Goal: Find specific page/section: Find specific page/section

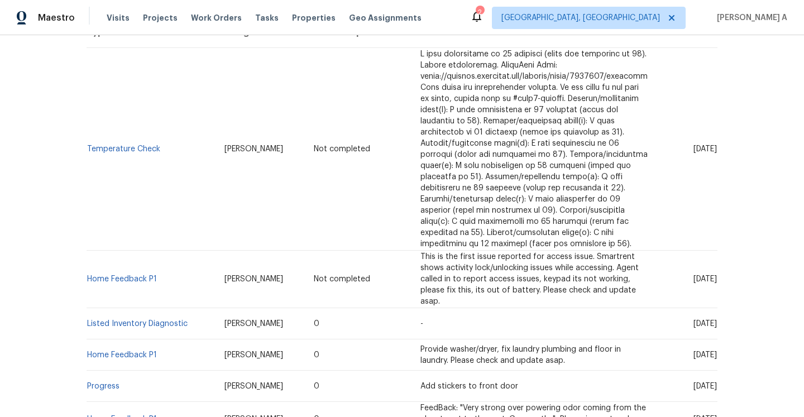
scroll to position [246, 0]
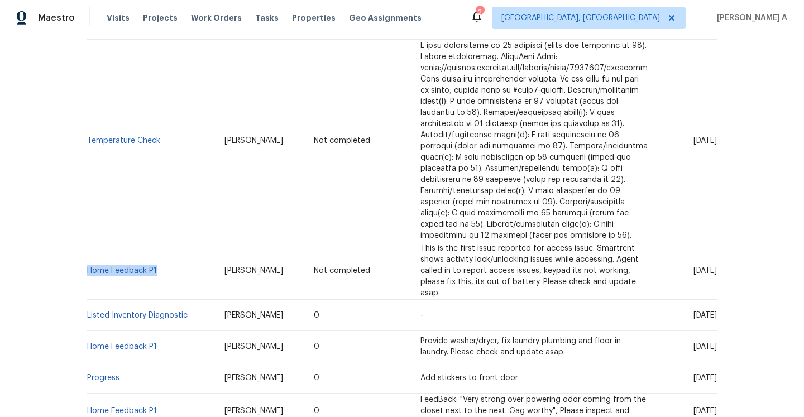
drag, startPoint x: 163, startPoint y: 271, endPoint x: 90, endPoint y: 270, distance: 73.2
click at [89, 270] on td "Home Feedback P1" at bounding box center [151, 271] width 129 height 58
copy link "Home Feedback P1"
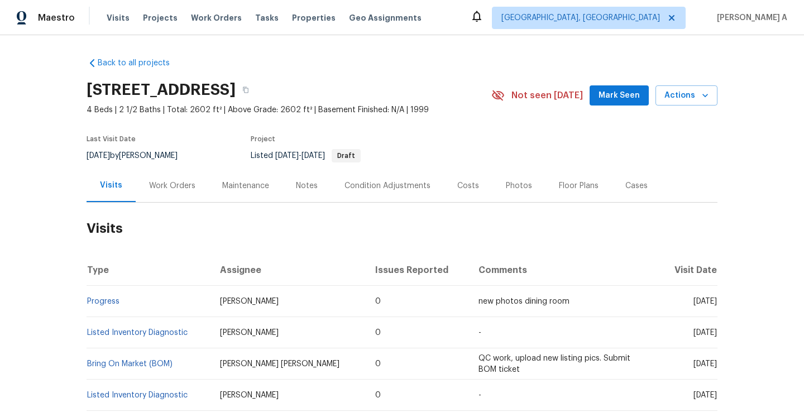
click at [160, 201] on div "Work Orders" at bounding box center [172, 185] width 73 height 33
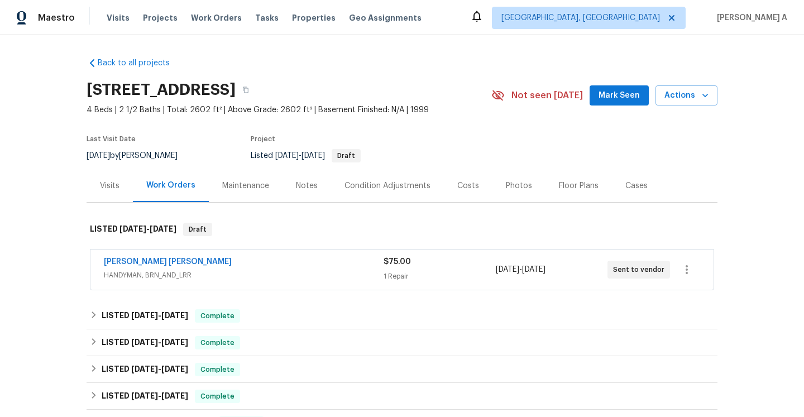
click at [239, 267] on div "Fernando Ruiz Hernandez" at bounding box center [244, 262] width 280 height 13
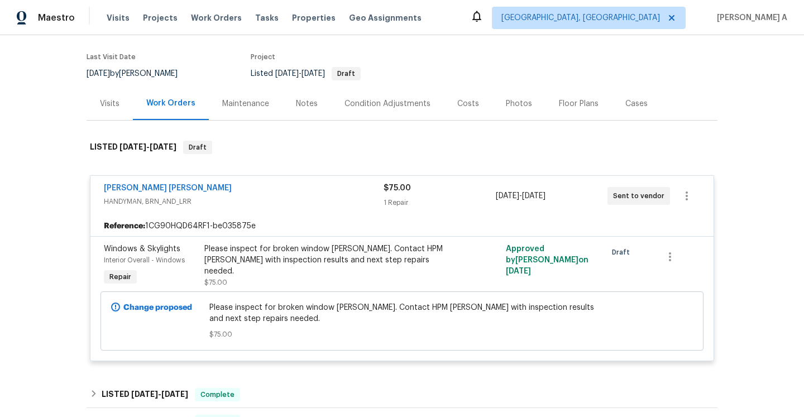
scroll to position [83, 0]
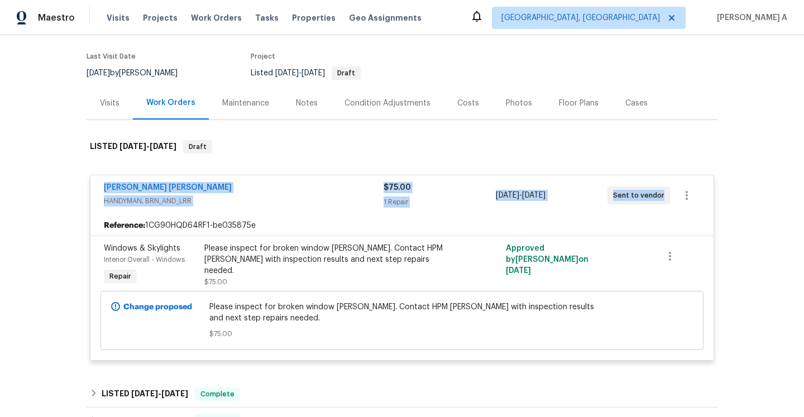
drag, startPoint x: 98, startPoint y: 190, endPoint x: 662, endPoint y: 196, distance: 563.7
click at [662, 196] on div "Fernando Ruiz Hernandez HANDYMAN, BRN_AND_LRR $75.00 1 Repair 8/14/2025 - 8/18/…" at bounding box center [401, 195] width 623 height 40
copy div "Fernando Ruiz Hernandez HANDYMAN, BRN_AND_LRR $75.00 1 Repair 8/14/2025 - 8/18/…"
